Goal: Information Seeking & Learning: Find specific fact

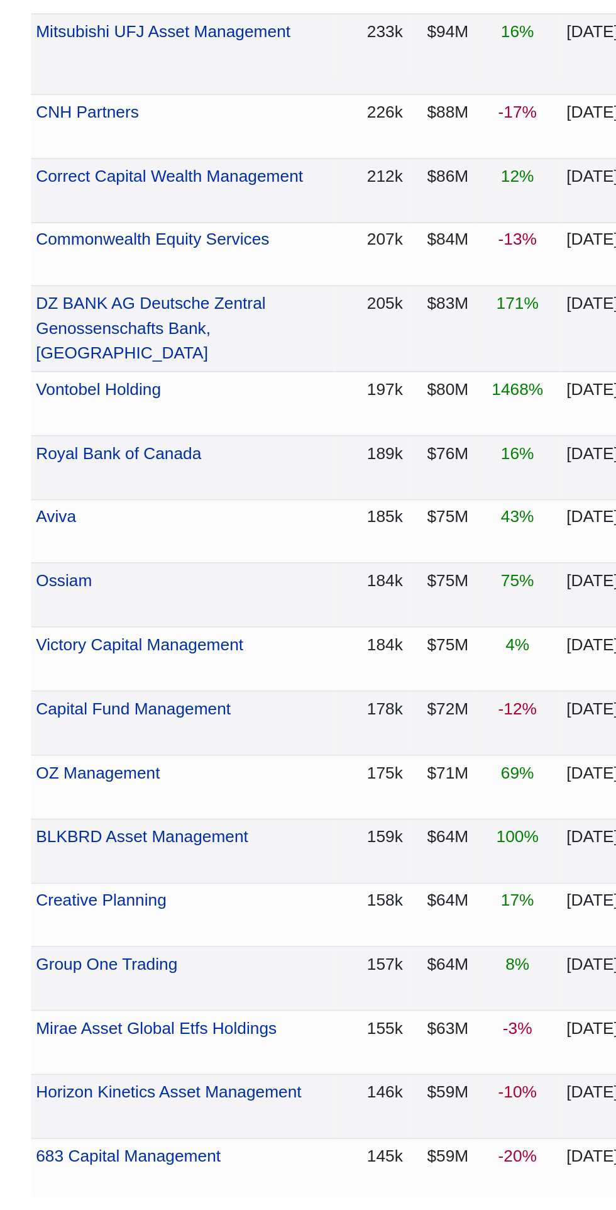
scroll to position [3387, 0]
